Goal: Information Seeking & Learning: Learn about a topic

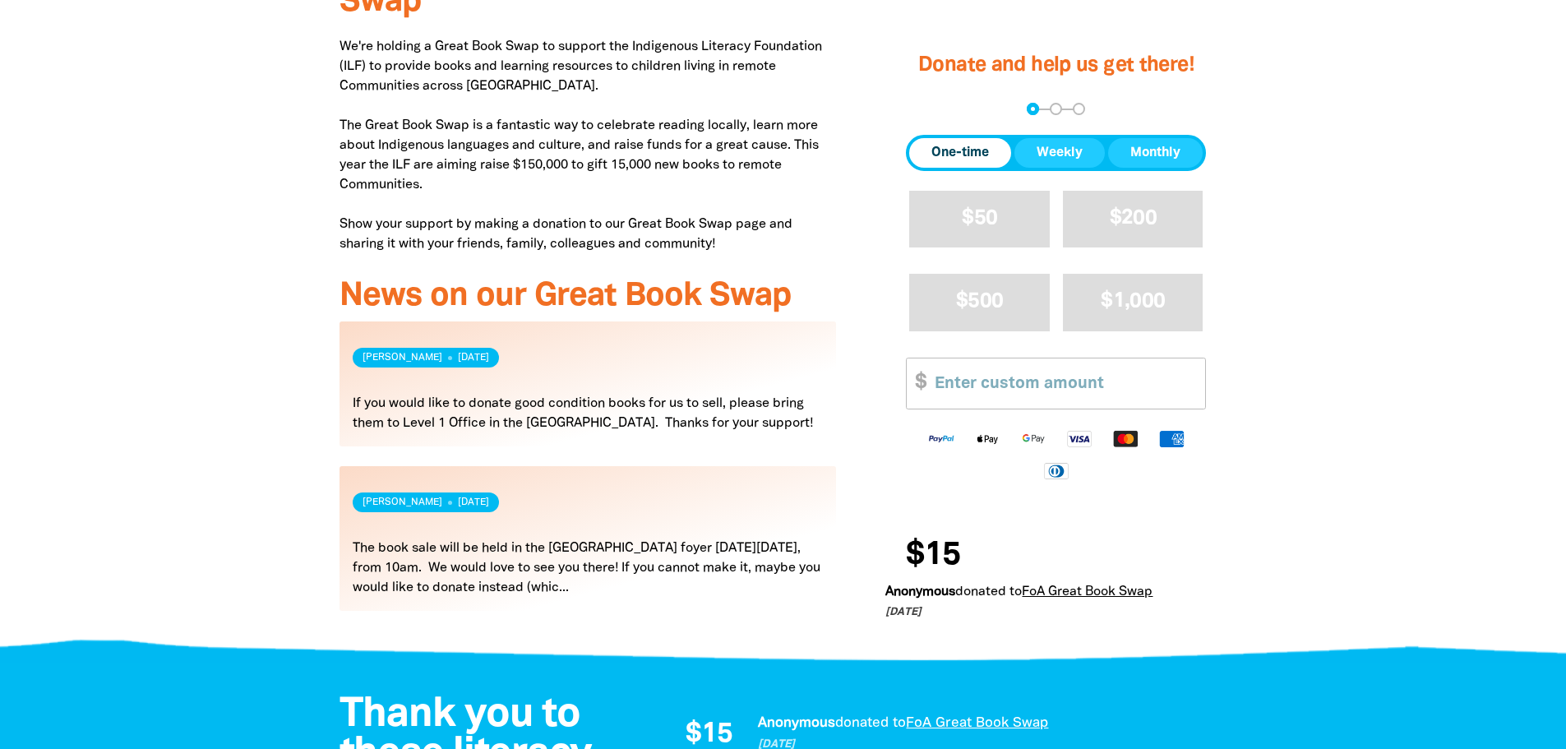
scroll to position [575, 0]
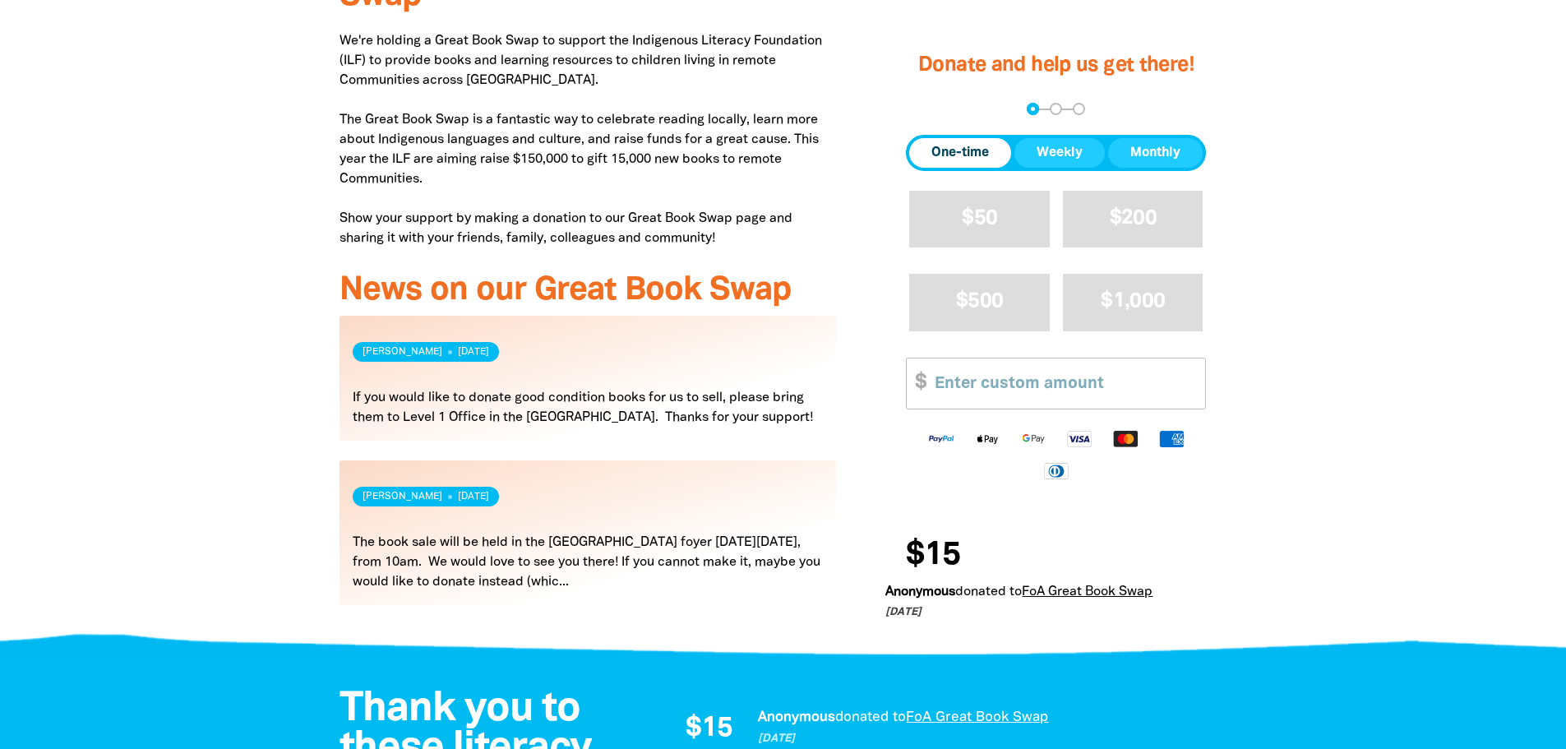
click at [565, 566] on link "Read more" at bounding box center [587, 532] width 497 height 145
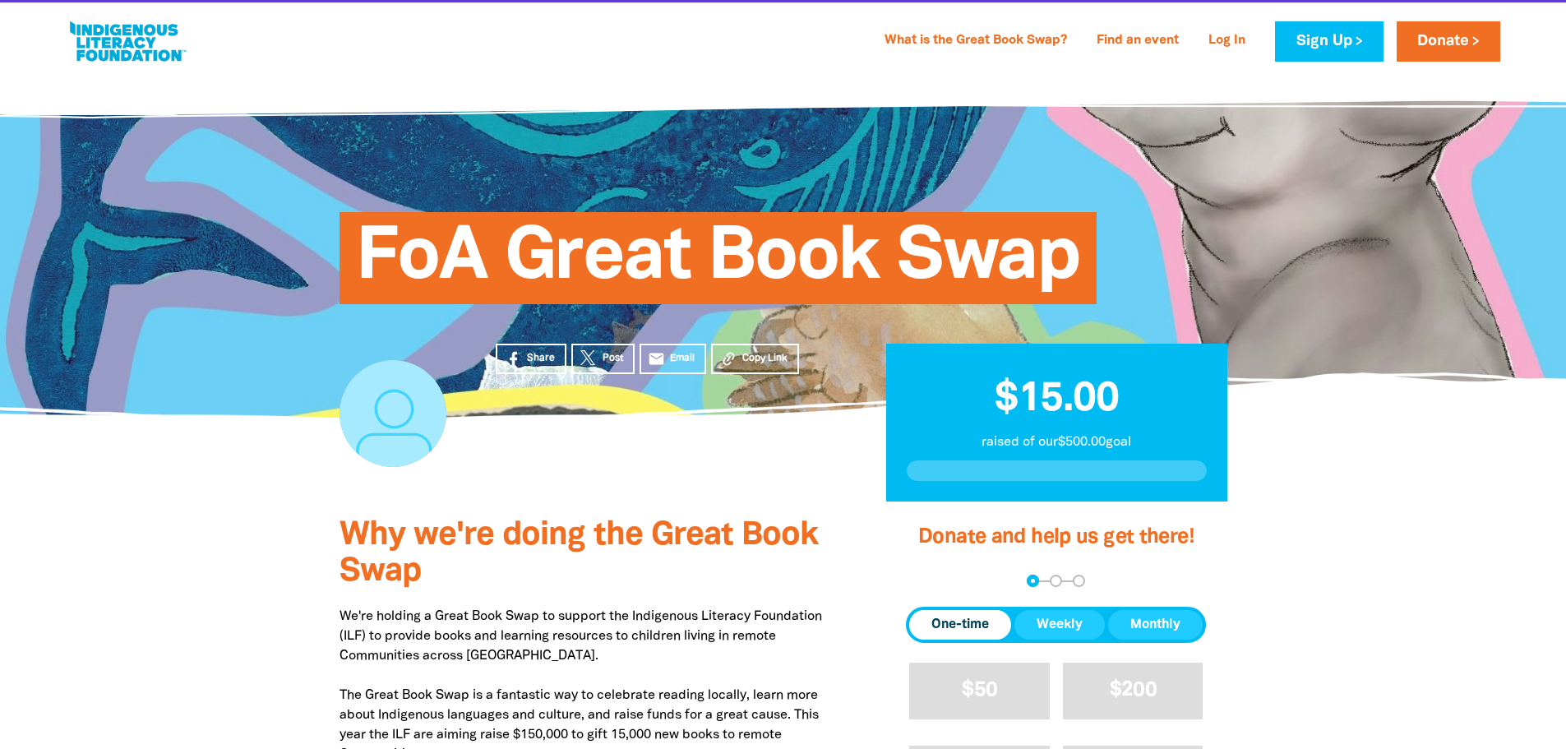
scroll to position [575, 0]
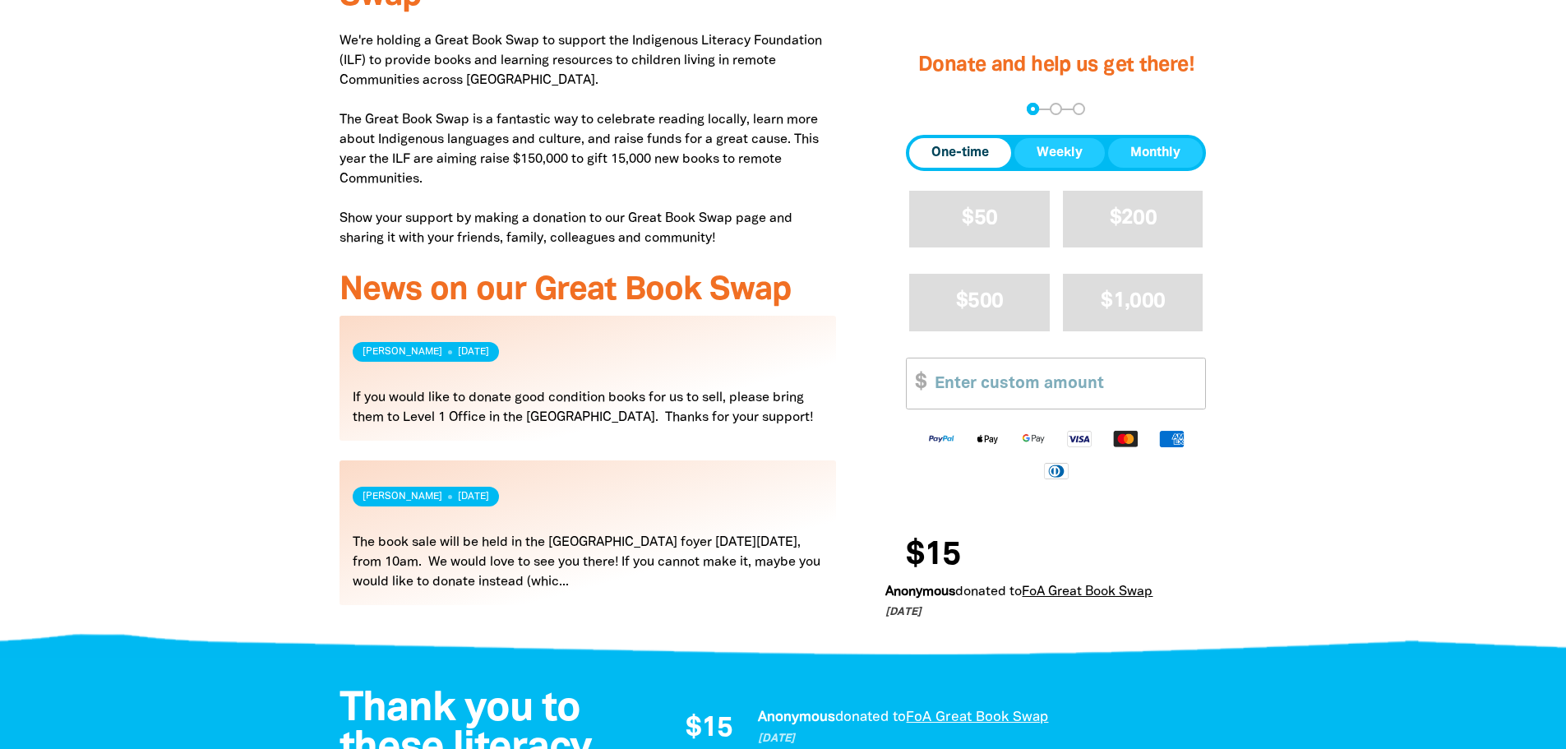
click at [592, 382] on link "Read more" at bounding box center [587, 378] width 497 height 125
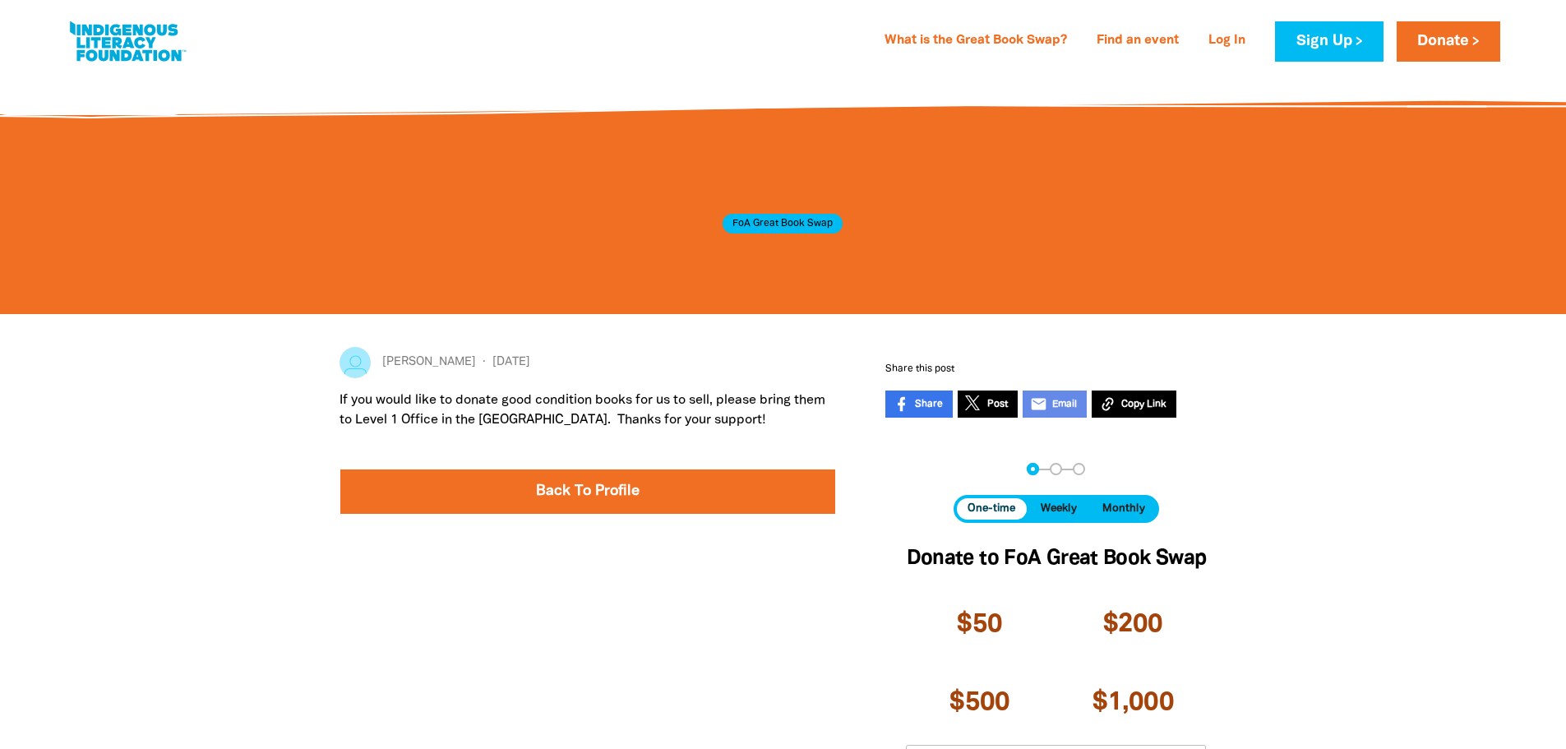
scroll to position [82, 0]
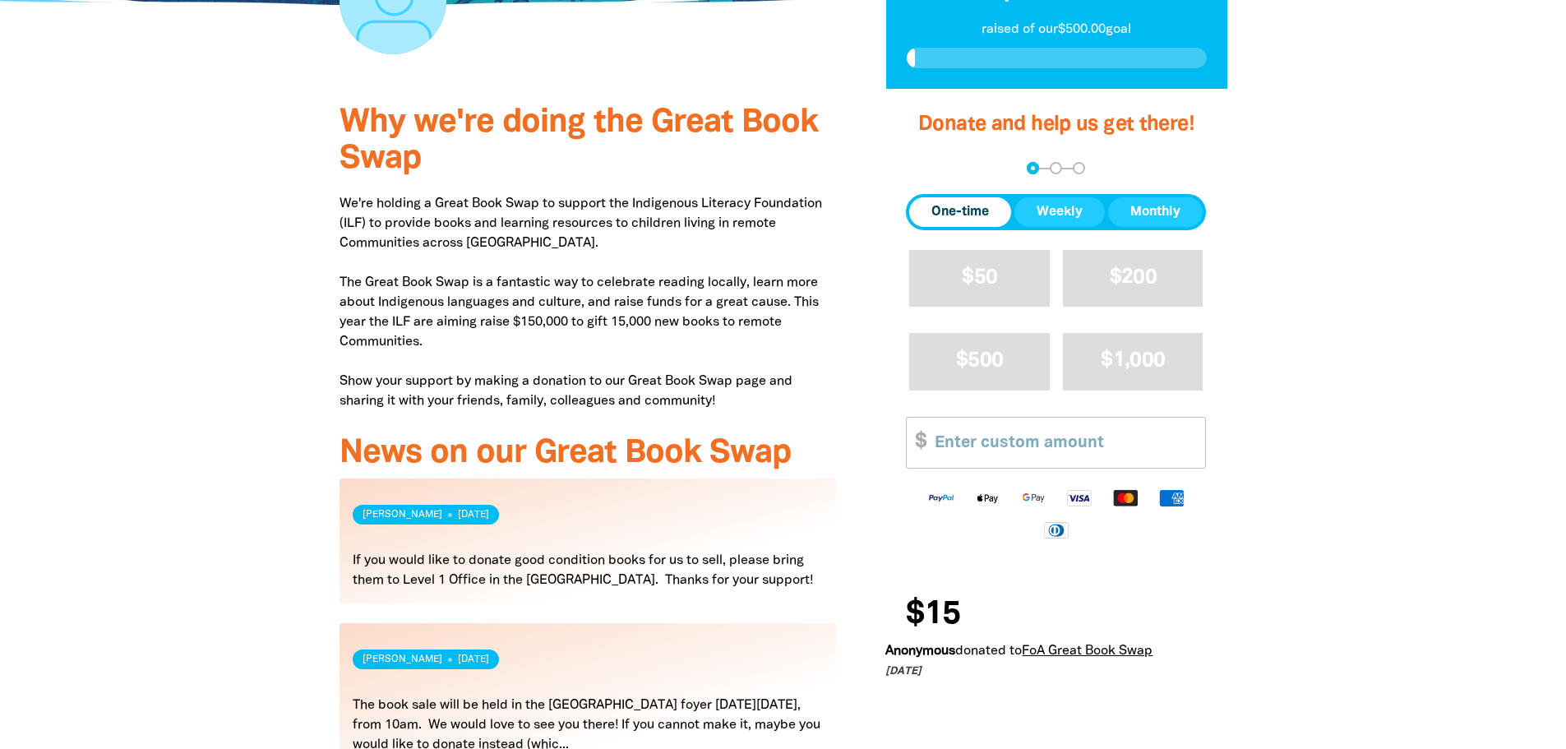
scroll to position [411, 0]
